Goal: Transaction & Acquisition: Purchase product/service

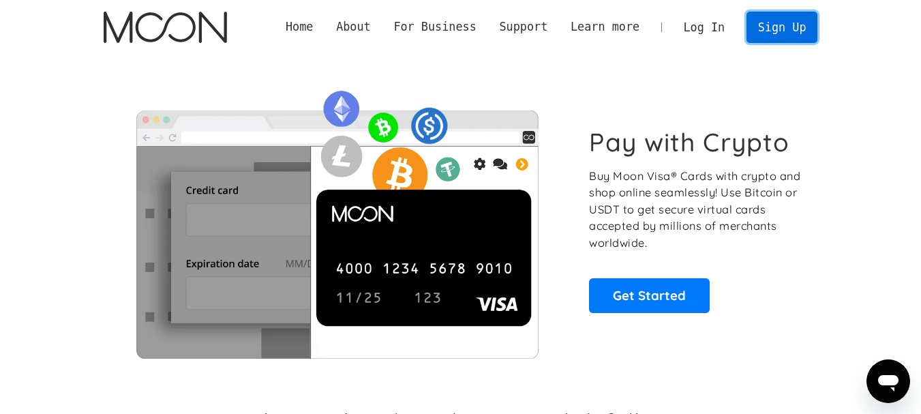
click at [780, 29] on link "Sign Up" at bounding box center [781, 27] width 71 height 31
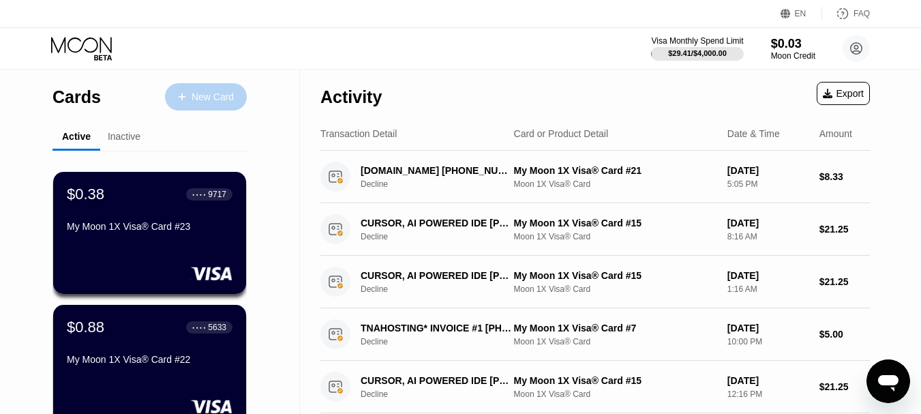
click at [211, 102] on div "New Card" at bounding box center [213, 97] width 42 height 12
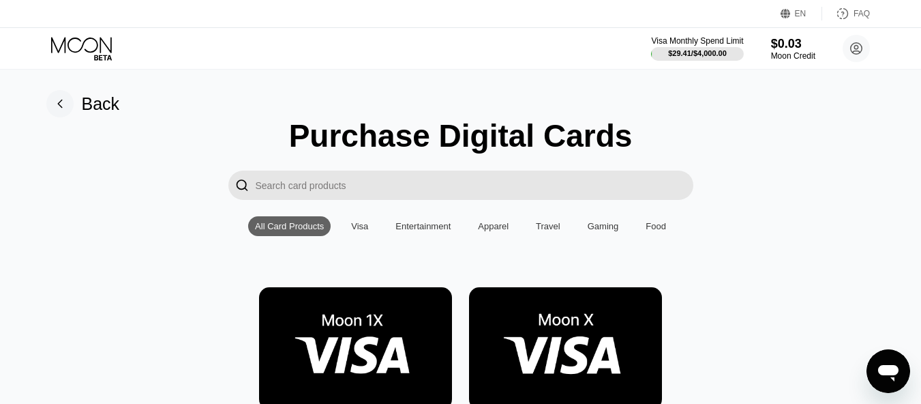
click at [363, 340] on img at bounding box center [355, 348] width 193 height 122
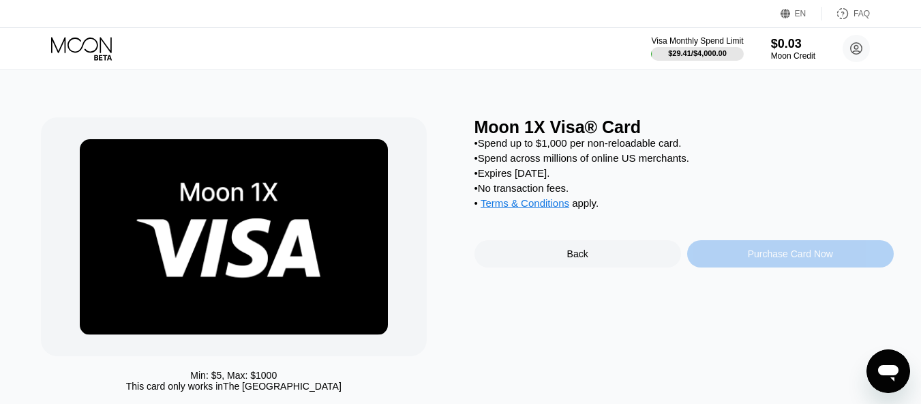
click at [770, 259] on div "Purchase Card Now" at bounding box center [790, 253] width 85 height 11
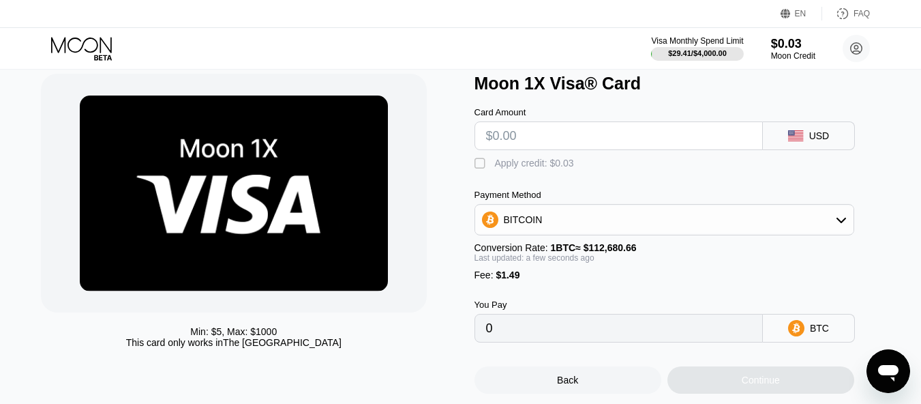
scroll to position [51, 0]
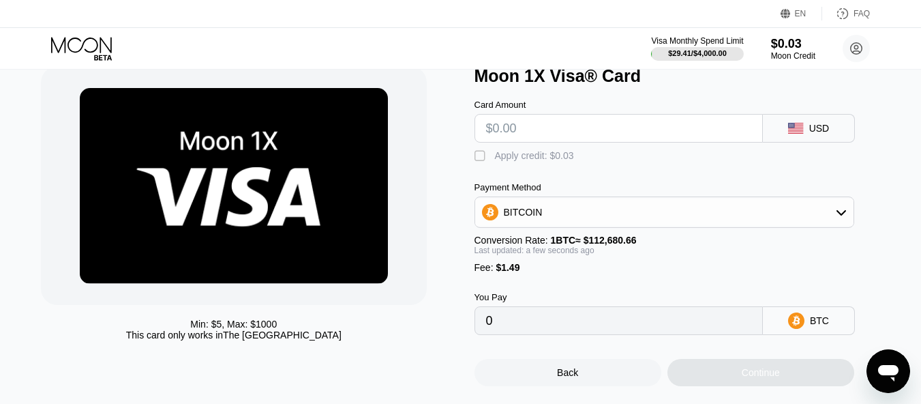
click at [491, 132] on input "text" at bounding box center [618, 128] width 265 height 27
type input "$1"
type input "0.00002210"
type input "$100"
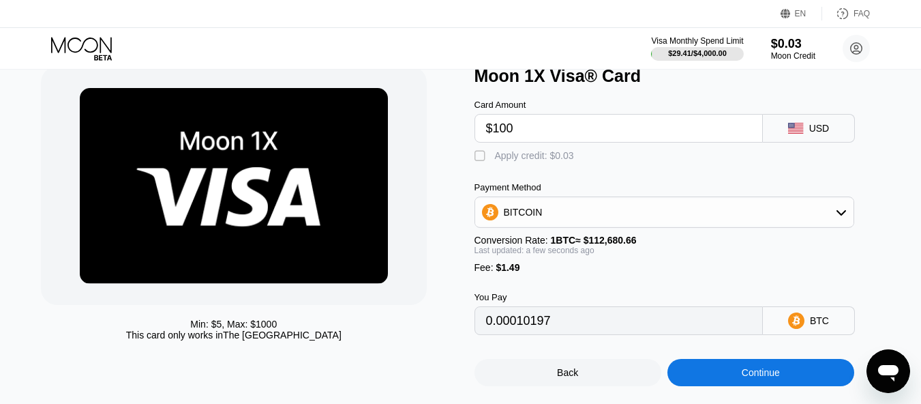
type input "0.00090069"
type input "$10"
type input "0.00010197"
type input "$1"
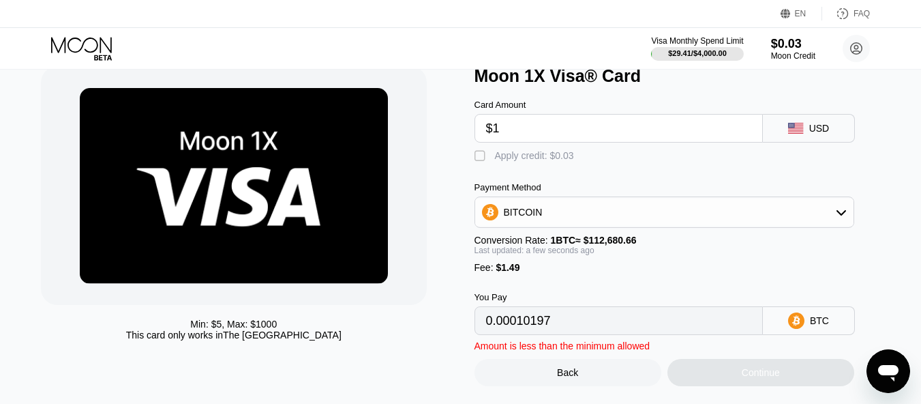
type input "0.00002210"
type input "$13"
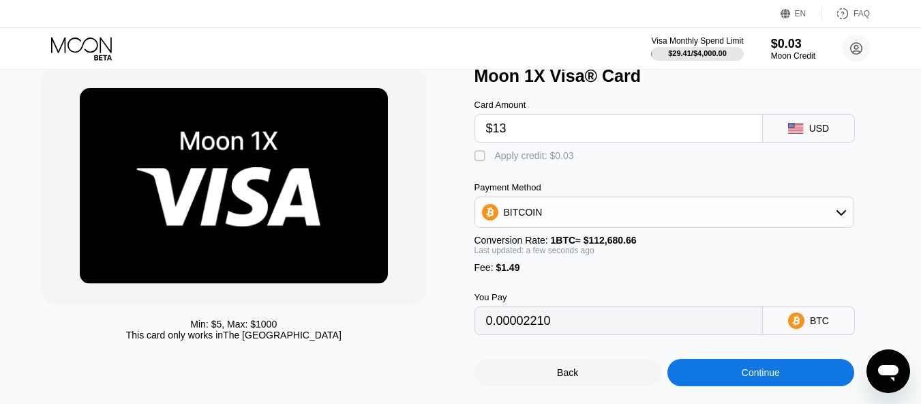
type input "0.00012860"
type input "$13"
click at [485, 162] on div "" at bounding box center [481, 156] width 14 height 14
type input "0.00012833"
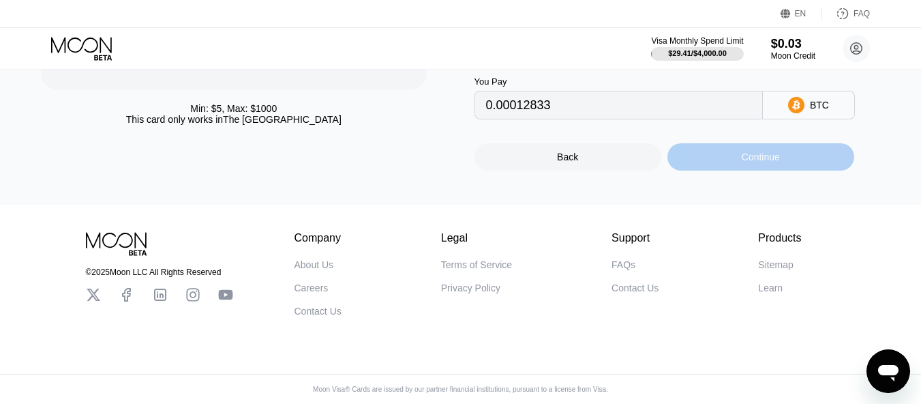
click at [759, 151] on div "Continue" at bounding box center [761, 156] width 38 height 11
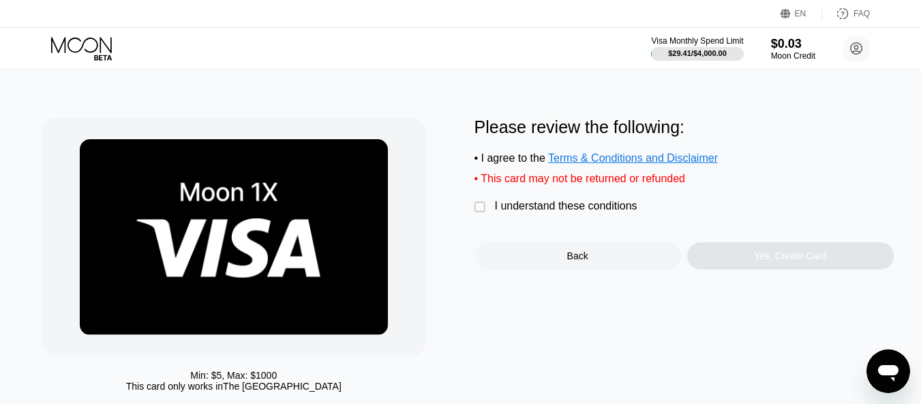
click at [479, 214] on div "" at bounding box center [481, 207] width 14 height 14
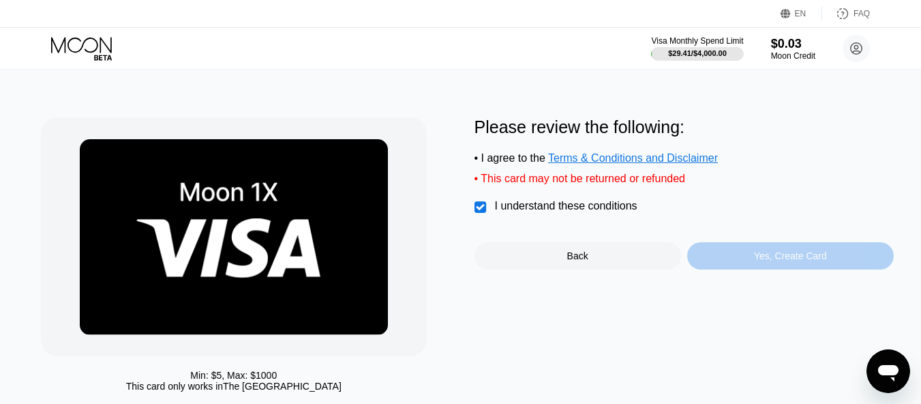
click at [770, 261] on div "Yes, Create Card" at bounding box center [790, 255] width 73 height 11
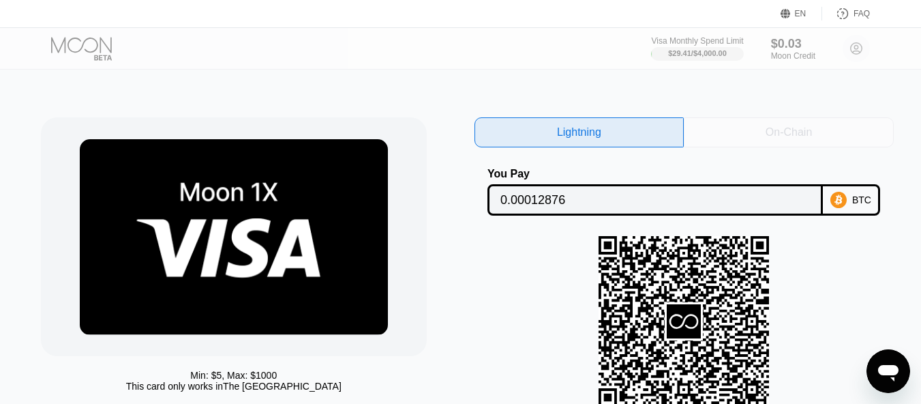
click at [782, 130] on div "On-Chain" at bounding box center [789, 132] width 46 height 14
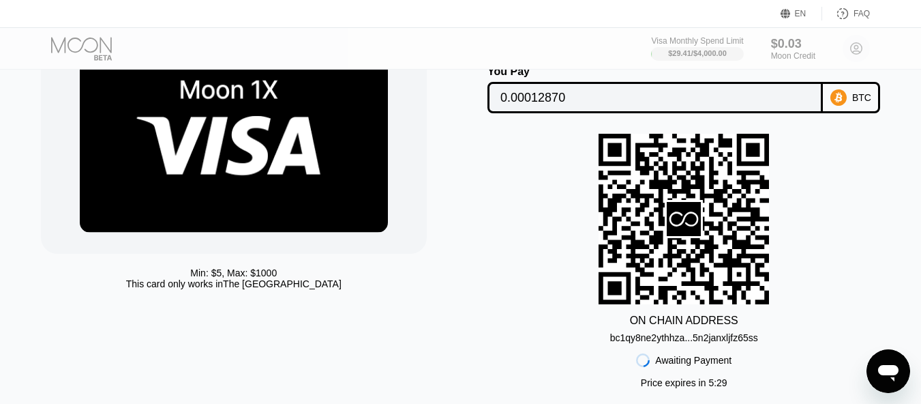
scroll to position [98, 0]
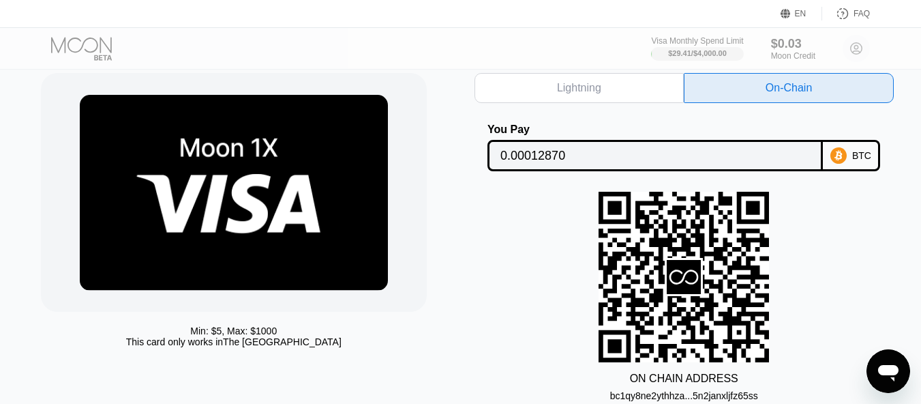
scroll to position [31, 0]
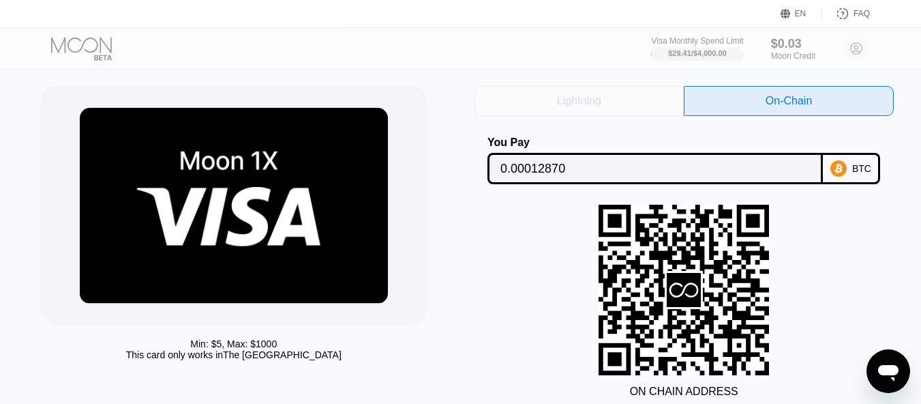
click at [583, 110] on div "Lightning" at bounding box center [579, 101] width 210 height 30
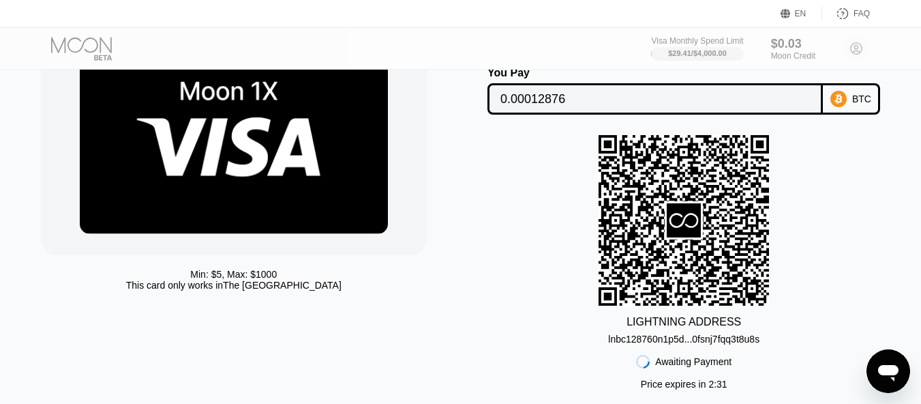
scroll to position [70, 0]
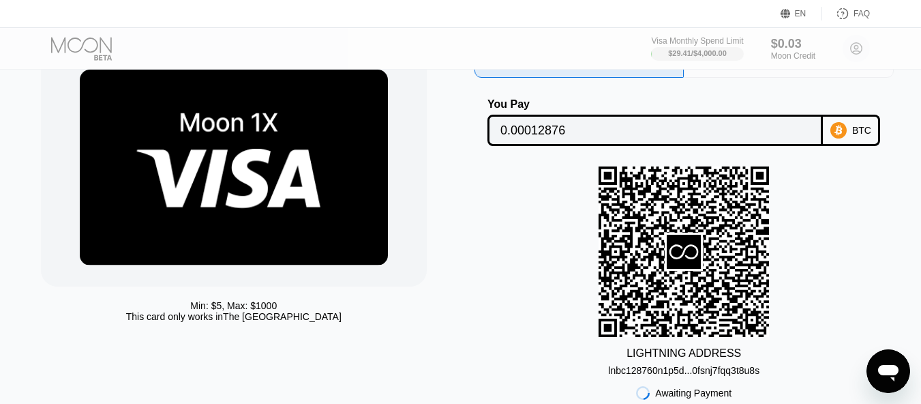
click at [755, 74] on div "On-Chain" at bounding box center [789, 63] width 210 height 30
type input "0.00012870"
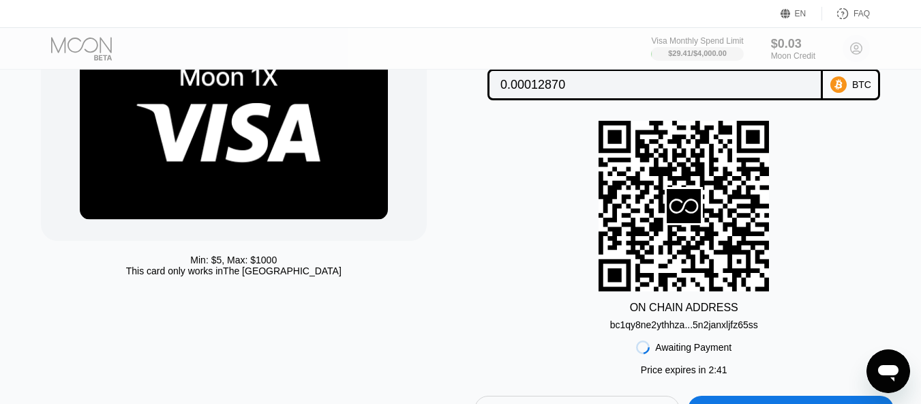
scroll to position [122, 0]
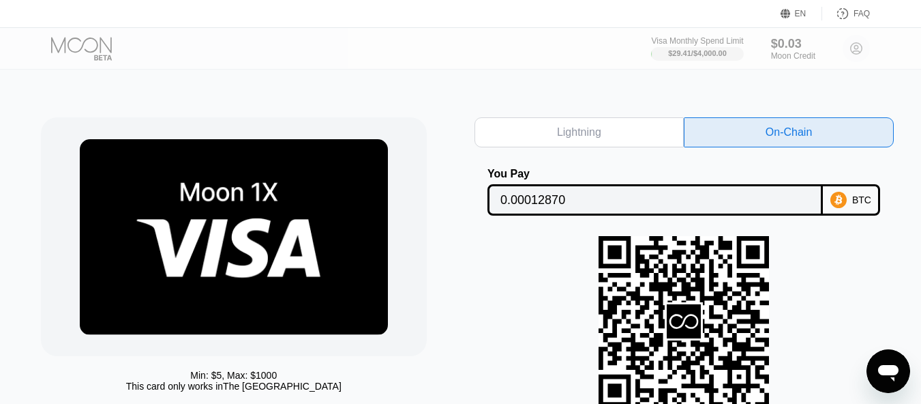
scroll to position [353, 0]
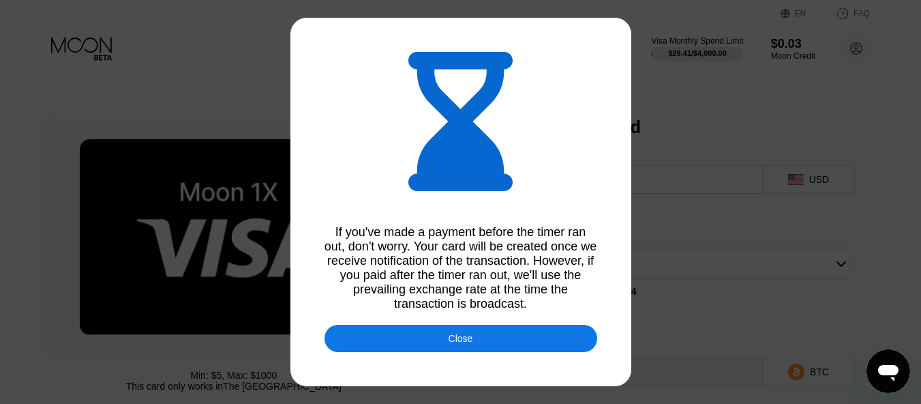
type input "0.00012875"
type input "0.00012852"
type input "0.00012829"
type input "0.00012817"
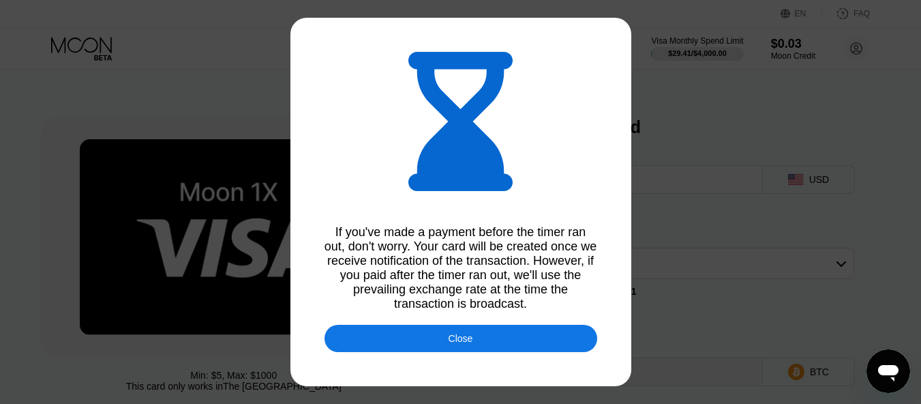
type input "0.00012807"
click at [461, 344] on div "Close" at bounding box center [461, 338] width 25 height 11
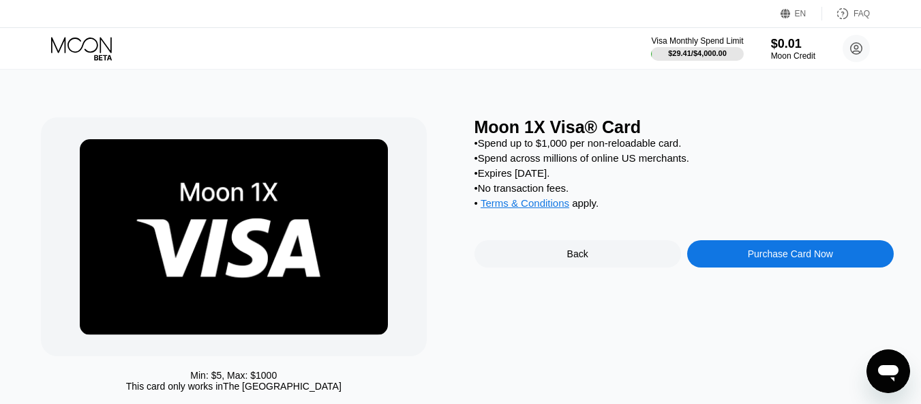
click at [91, 50] on icon at bounding box center [82, 49] width 63 height 24
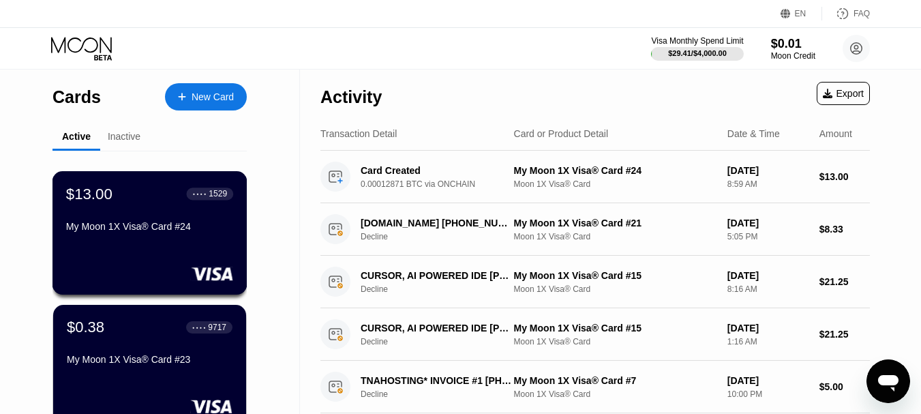
click at [140, 237] on div "My Moon 1X Visa® Card #24" at bounding box center [149, 229] width 167 height 16
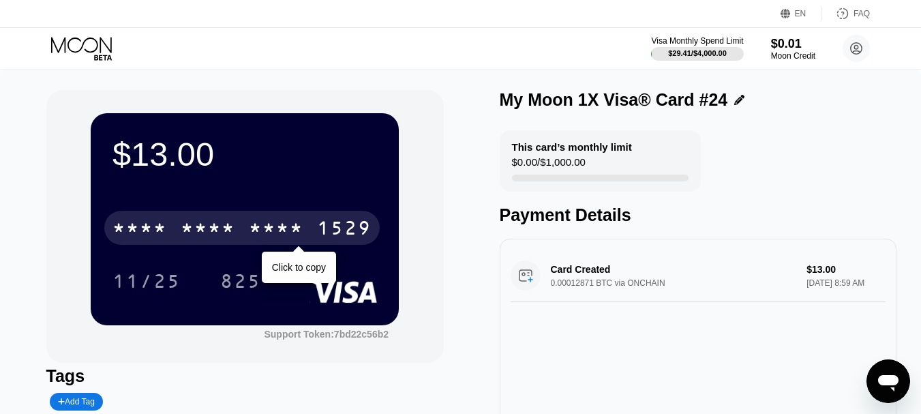
click at [255, 229] on div "* * * *" at bounding box center [276, 230] width 55 height 22
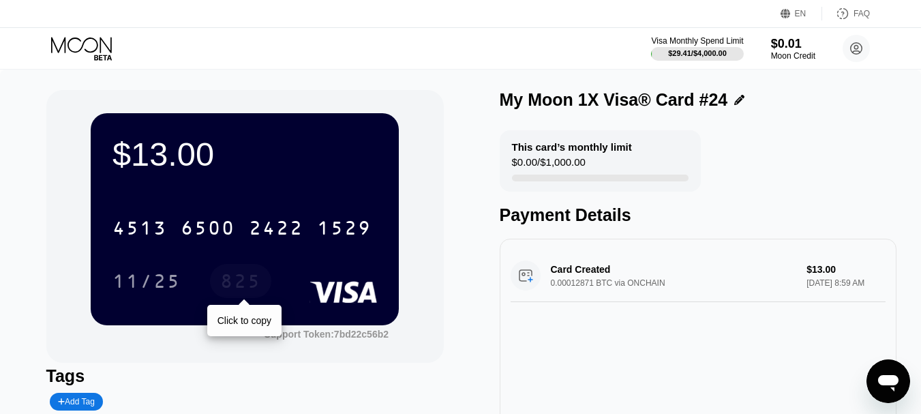
click at [242, 286] on div "825" at bounding box center [240, 283] width 41 height 22
